Goal: Information Seeking & Learning: Learn about a topic

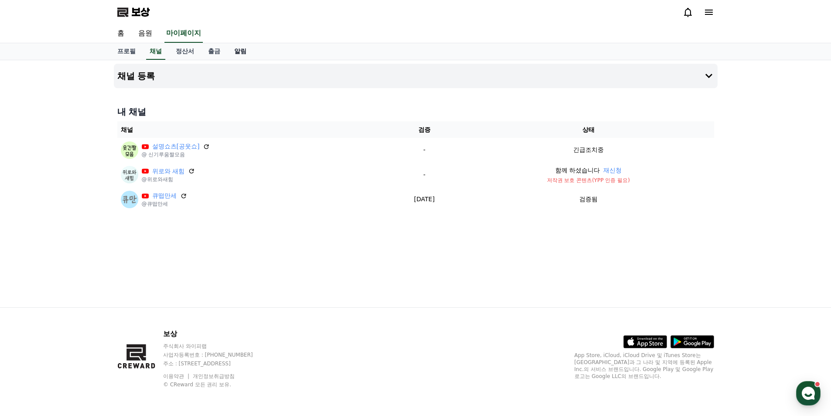
click at [238, 53] on font "알림" at bounding box center [240, 51] width 12 height 7
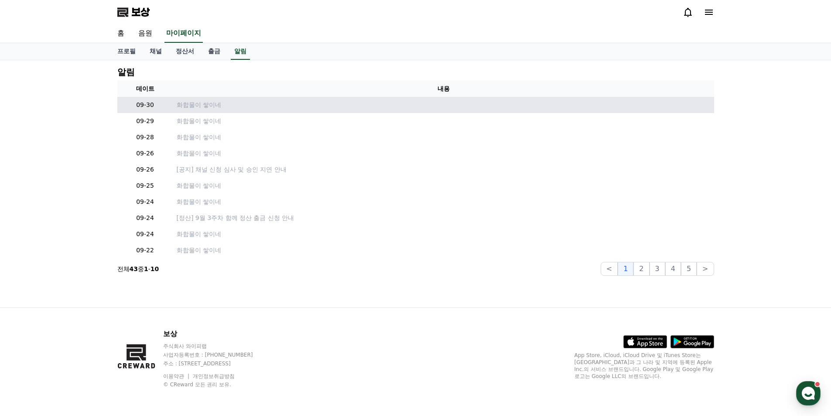
click at [201, 110] on td "화합물이 쌓이네" at bounding box center [443, 105] width 541 height 16
click at [204, 104] on font "화합물이 쌓이네" at bounding box center [199, 104] width 44 height 7
